Goal: Transaction & Acquisition: Book appointment/travel/reservation

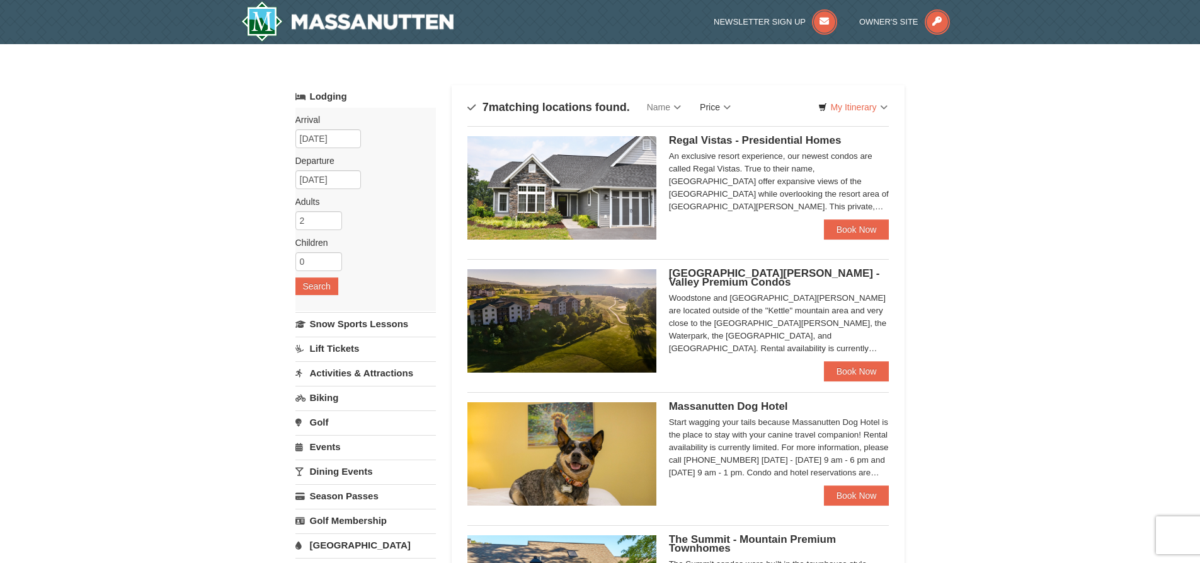
click at [723, 104] on link "Price" at bounding box center [715, 106] width 50 height 25
click at [730, 132] on link "Price (Low to High)" at bounding box center [741, 133] width 101 height 16
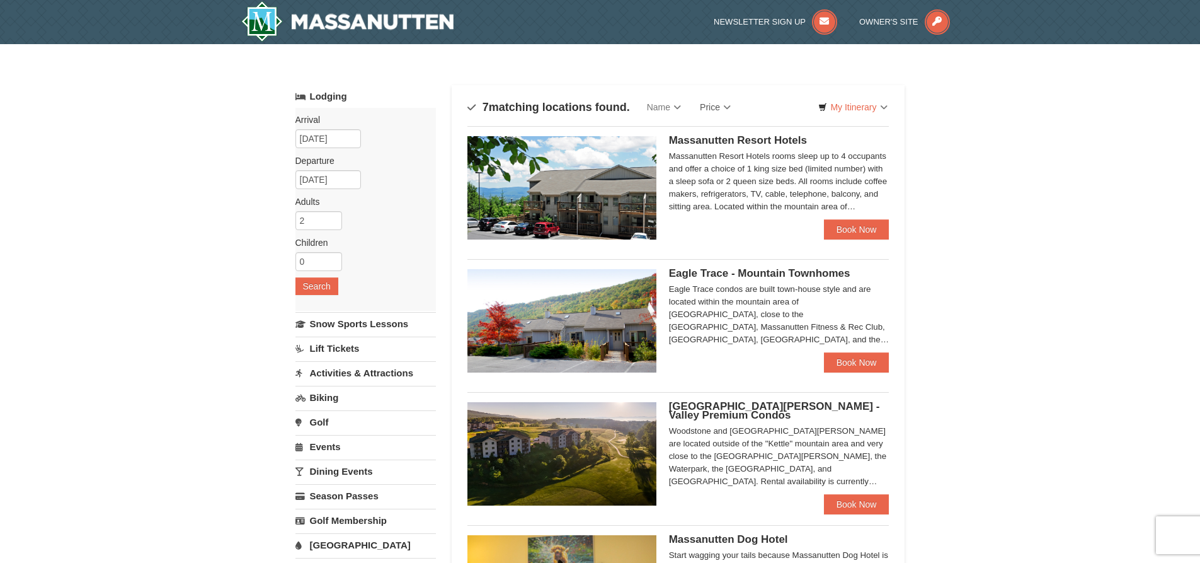
click at [646, 180] on img at bounding box center [561, 187] width 189 height 103
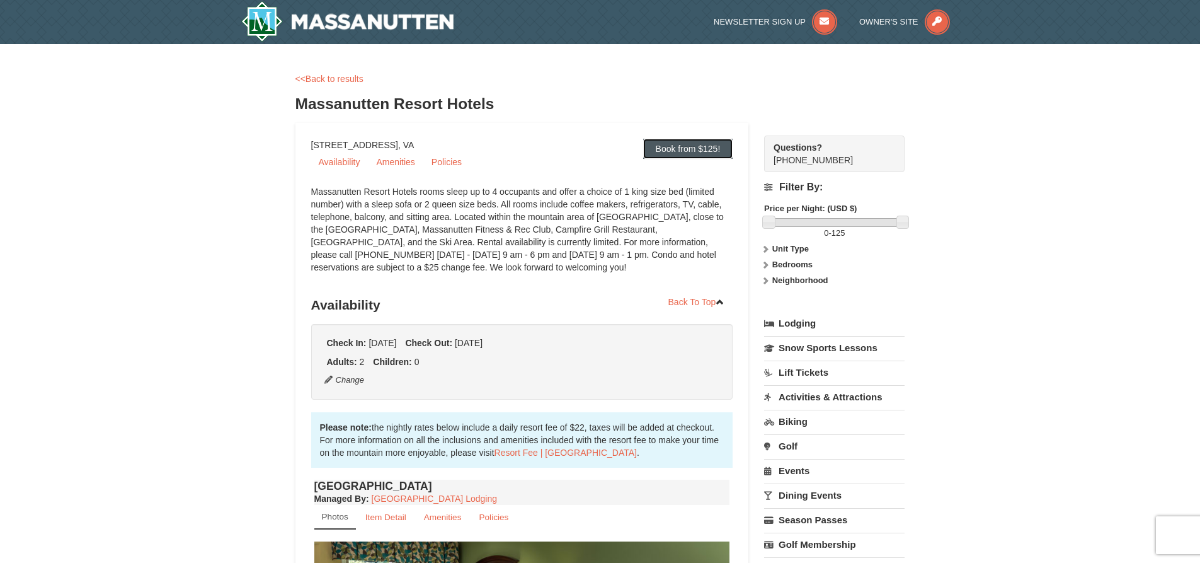
click at [675, 148] on link "Book from $125!" at bounding box center [688, 149] width 90 height 20
